Goal: Task Accomplishment & Management: Use online tool/utility

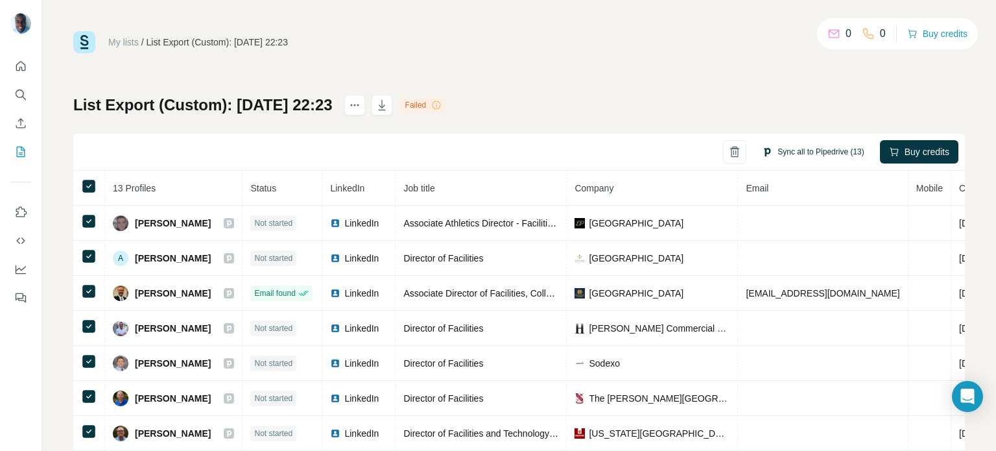
click at [776, 152] on button "Sync all to Pipedrive (13)" at bounding box center [813, 151] width 120 height 19
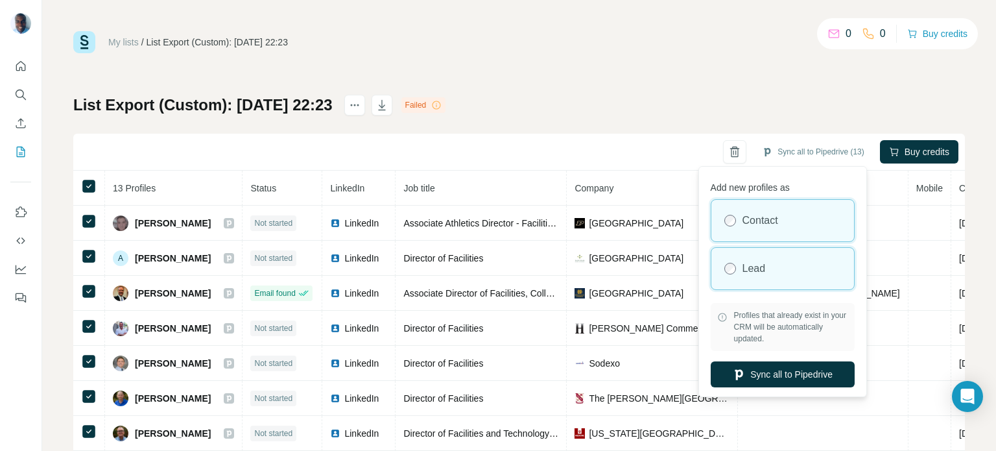
click at [744, 261] on label "Lead" at bounding box center [753, 269] width 23 height 16
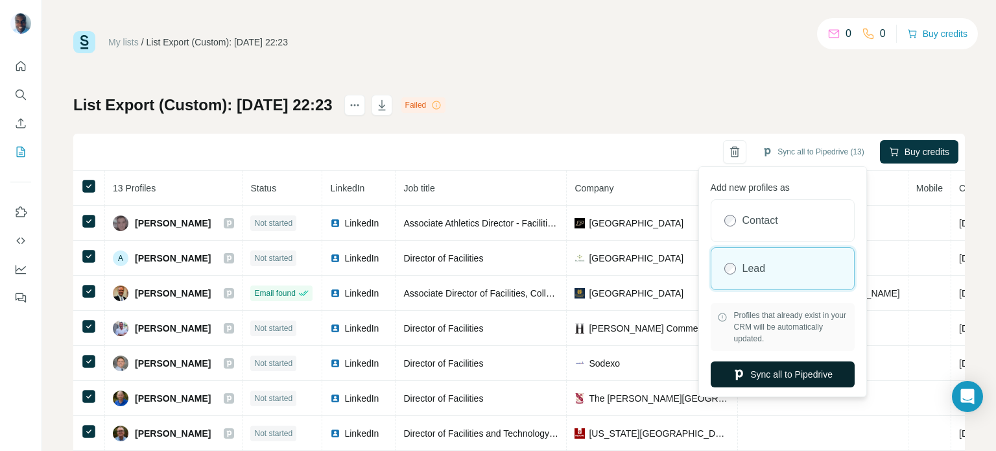
click at [768, 372] on button "Sync all to Pipedrive" at bounding box center [783, 374] width 144 height 26
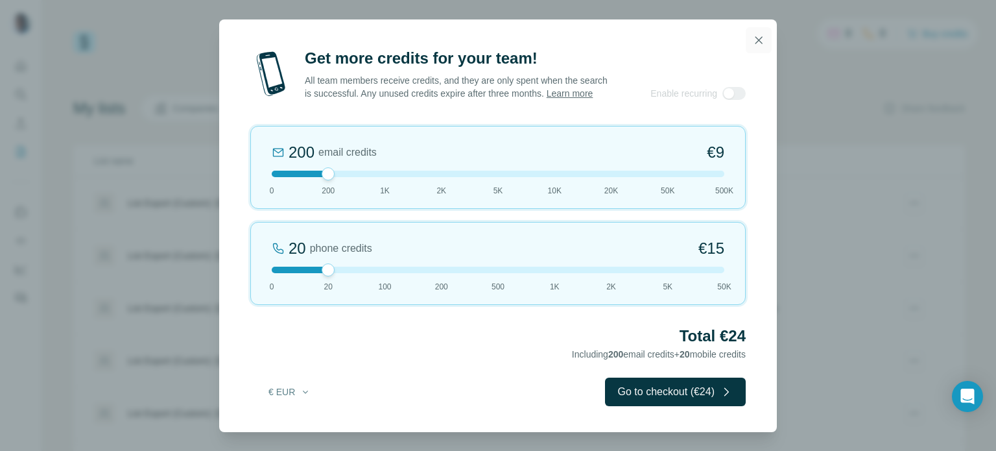
click at [757, 34] on icon "button" at bounding box center [758, 40] width 13 height 13
